Goal: Information Seeking & Learning: Learn about a topic

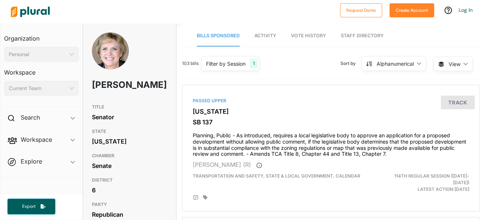
click at [229, 39] on link "Bills Sponsored" at bounding box center [218, 35] width 43 height 21
click at [324, 73] on div "103 bills Filter by Session 1 Filter by Session close Current Sessions [US_STAT…" at bounding box center [331, 66] width 298 height 25
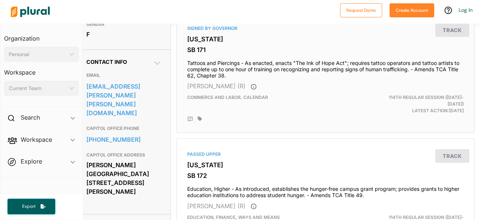
scroll to position [148, 4]
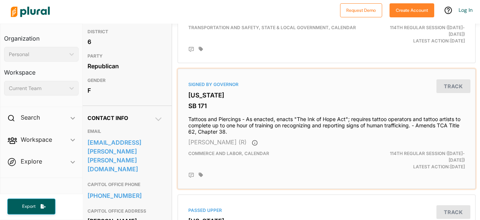
click at [331, 94] on div "Signed by Governor [US_STATE] SB 171 Tattoos and Piercings - As enacted, enacts…" at bounding box center [326, 129] width 291 height 114
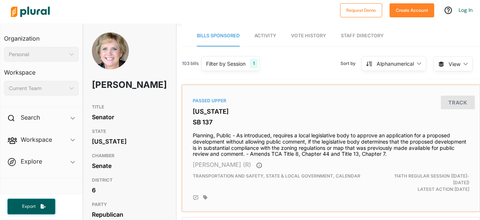
click at [238, 121] on h3 "SB 137" at bounding box center [331, 121] width 276 height 7
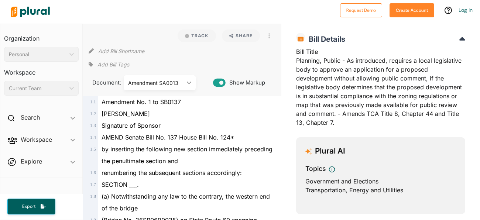
scroll to position [24, 0]
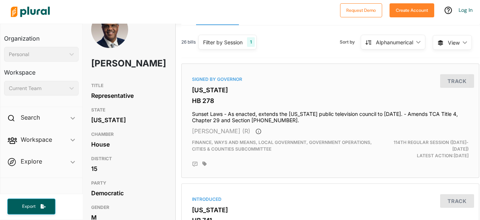
scroll to position [9, 0]
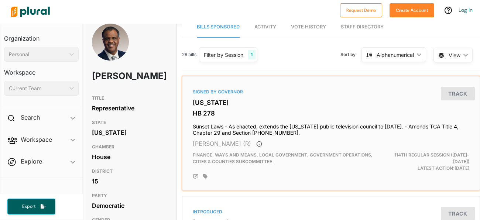
click at [258, 111] on h3 "HB 278" at bounding box center [331, 113] width 276 height 7
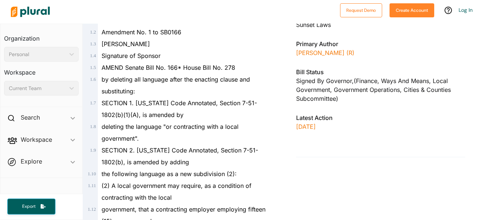
scroll to position [110, 0]
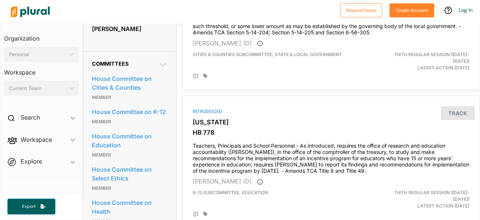
scroll to position [369, 0]
